Goal: Navigation & Orientation: Go to known website

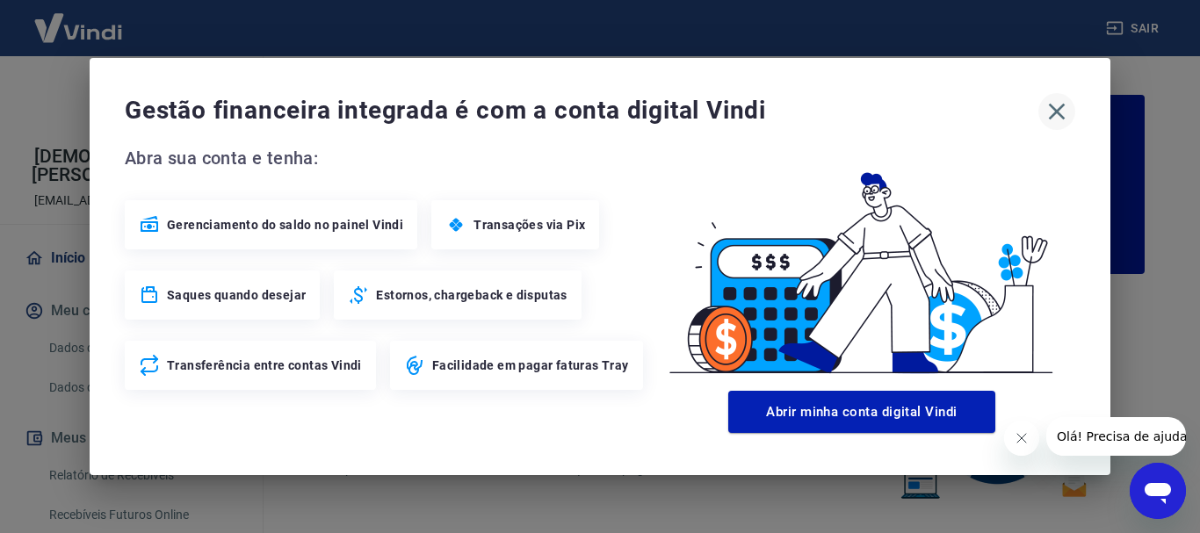
click at [1052, 106] on icon "button" at bounding box center [1057, 112] width 17 height 17
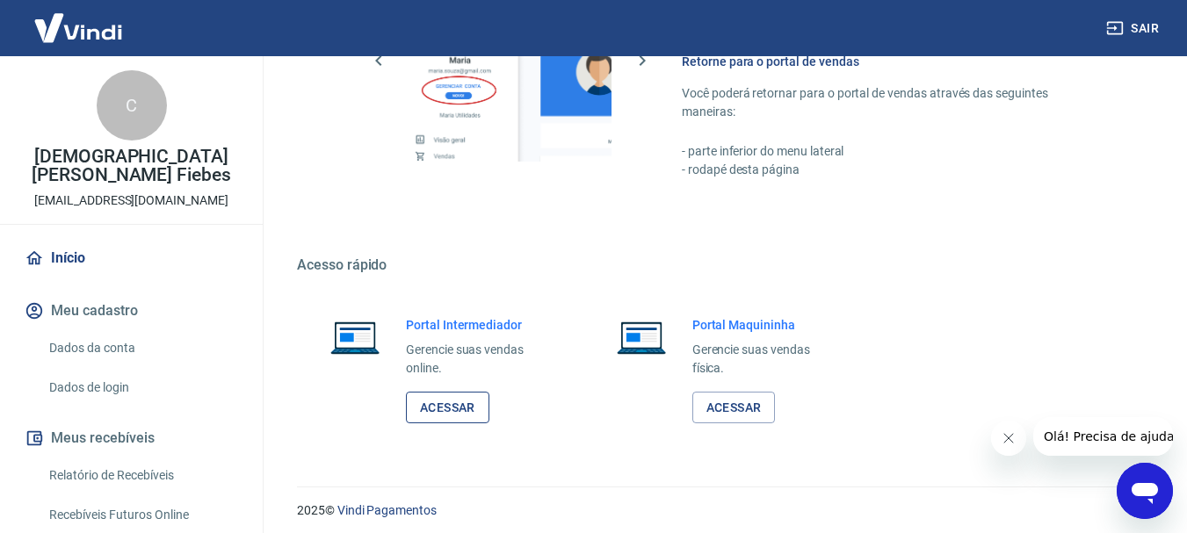
scroll to position [1090, 0]
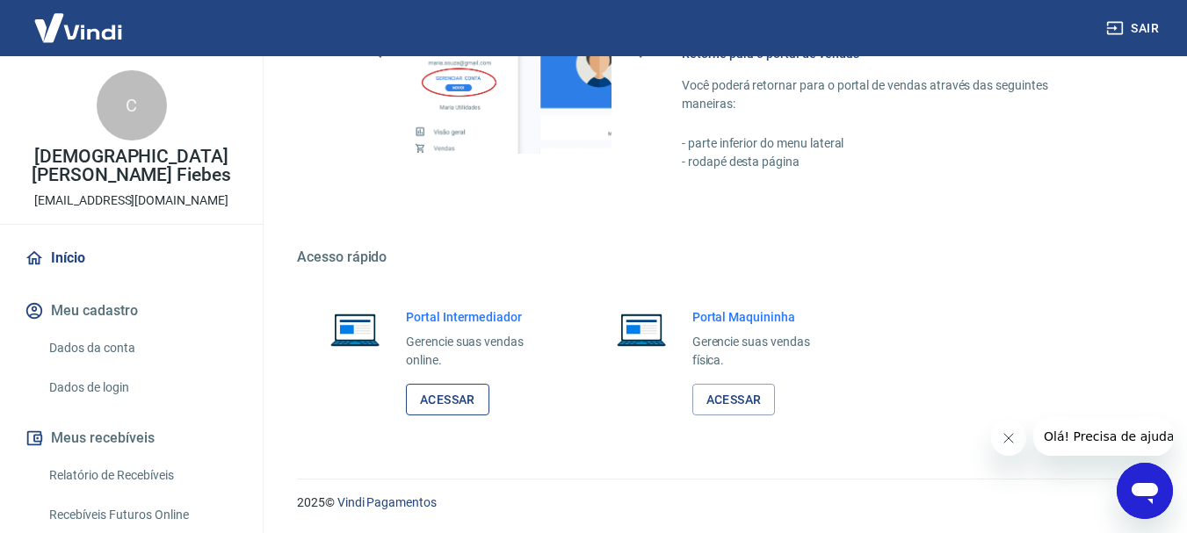
click at [440, 392] on link "Acessar" at bounding box center [447, 400] width 83 height 33
